Goal: Find specific page/section: Find specific page/section

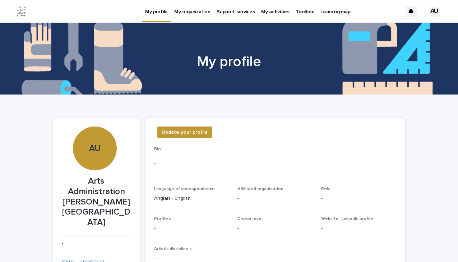
click at [17, 10] on img at bounding box center [21, 11] width 14 height 14
click at [288, 10] on p "Toolbox" at bounding box center [290, 7] width 18 height 15
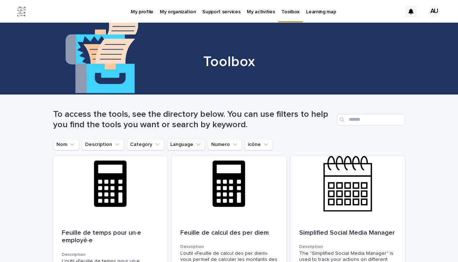
click at [192, 147] on button "Language" at bounding box center [186, 144] width 38 height 11
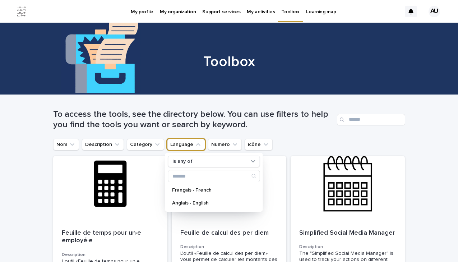
click at [192, 147] on button "Language" at bounding box center [186, 144] width 38 height 11
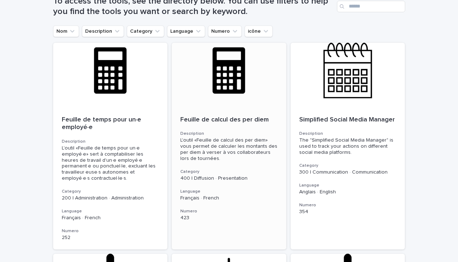
scroll to position [114, 0]
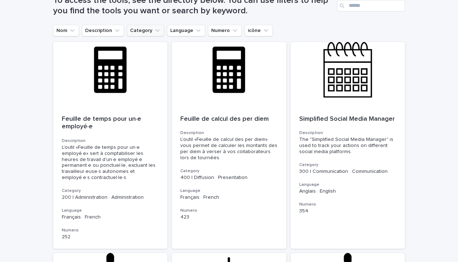
click at [151, 34] on button "Category" at bounding box center [145, 30] width 37 height 11
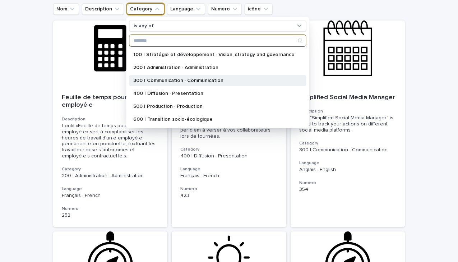
scroll to position [133, 0]
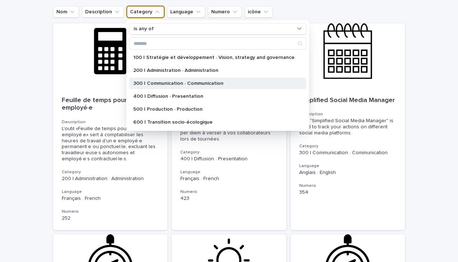
click at [178, 87] on div "300 | Communication · Communication" at bounding box center [217, 83] width 177 height 11
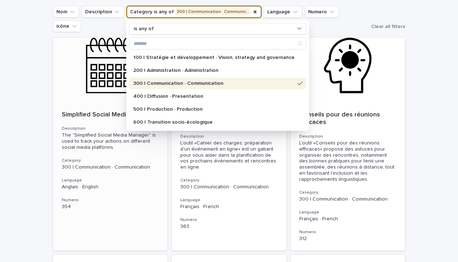
click at [165, 197] on div "Simplified Social Media Manager Description The "Simplified Social Media Manage…" at bounding box center [110, 160] width 115 height 116
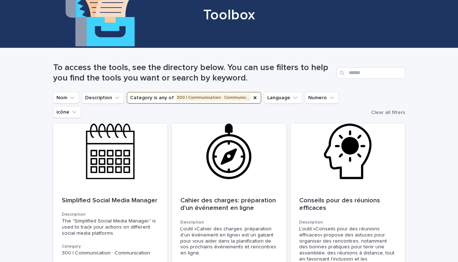
scroll to position [69, 0]
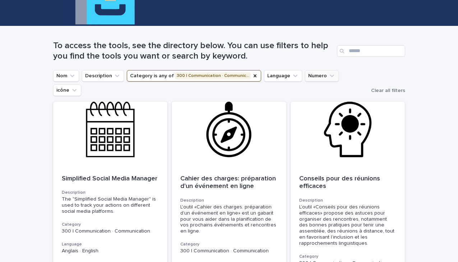
click at [315, 80] on button "Numero" at bounding box center [322, 75] width 34 height 11
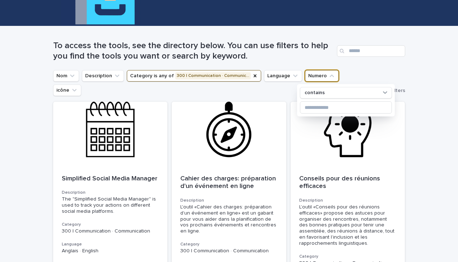
click at [315, 80] on button "Numero" at bounding box center [322, 75] width 34 height 11
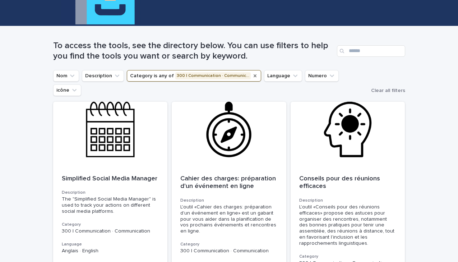
click at [254, 74] on icon "Category" at bounding box center [255, 75] width 3 height 3
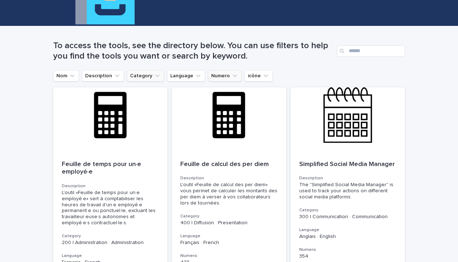
click at [222, 79] on button "Numero" at bounding box center [225, 75] width 34 height 11
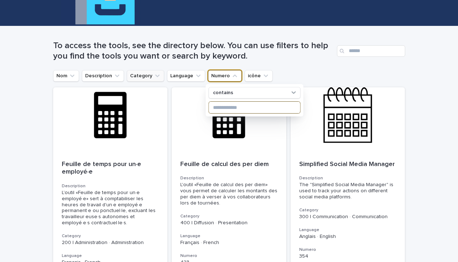
click at [228, 110] on input at bounding box center [254, 107] width 91 height 11
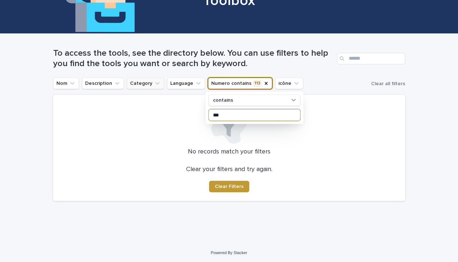
type input "***"
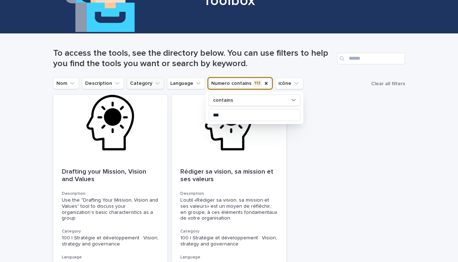
click at [330, 209] on div "Drafting your Mission, Vision and Values Description Use the "Drafting Your Mis…" at bounding box center [229, 195] width 352 height 200
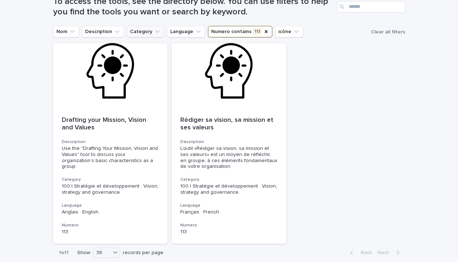
scroll to position [113, 0]
